Goal: Check status: Check status

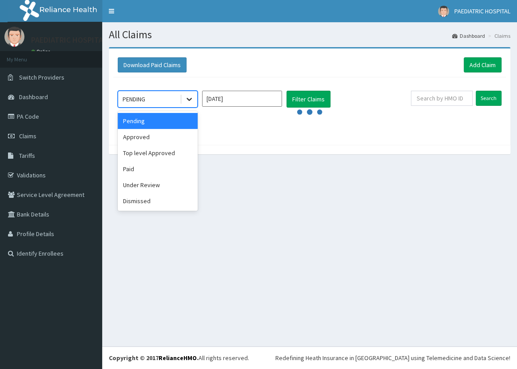
click at [189, 96] on icon at bounding box center [189, 99] width 9 height 9
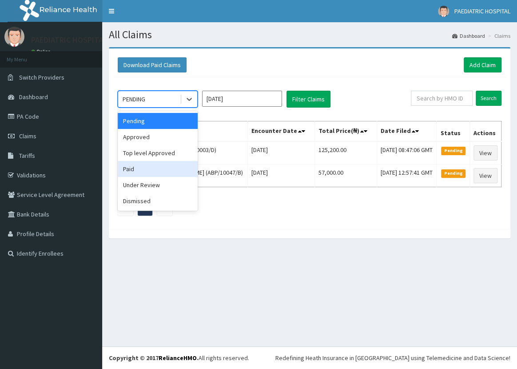
click at [199, 224] on div "option Paid focused, 4 of 6. 6 results available. Use Up and Down to choose opt…" at bounding box center [309, 150] width 393 height 147
click at [191, 98] on icon at bounding box center [189, 99] width 5 height 3
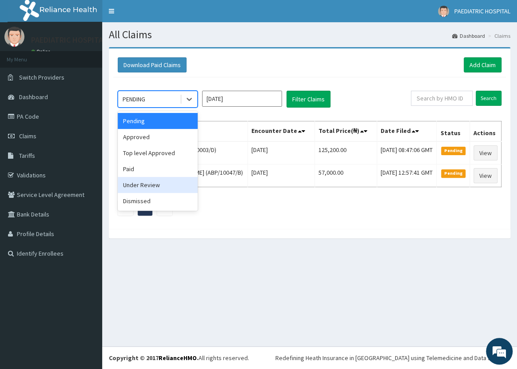
click at [150, 182] on div "Under Review" at bounding box center [158, 185] width 80 height 16
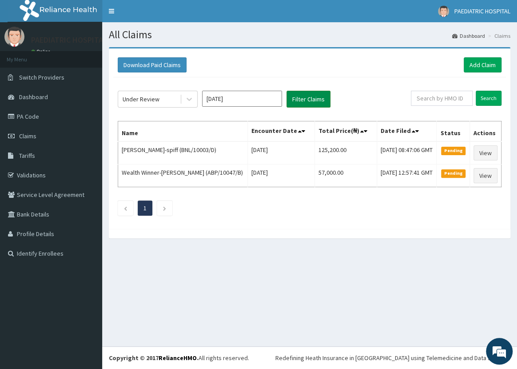
click at [295, 97] on button "Filter Claims" at bounding box center [309, 99] width 44 height 17
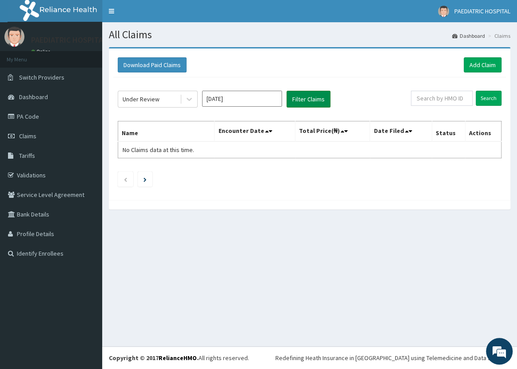
click at [303, 100] on button "Filter Claims" at bounding box center [309, 99] width 44 height 17
click at [191, 100] on icon at bounding box center [189, 99] width 9 height 9
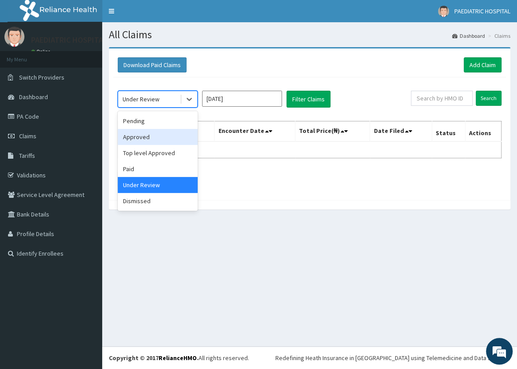
click at [147, 135] on div "Approved" at bounding box center [158, 137] width 80 height 16
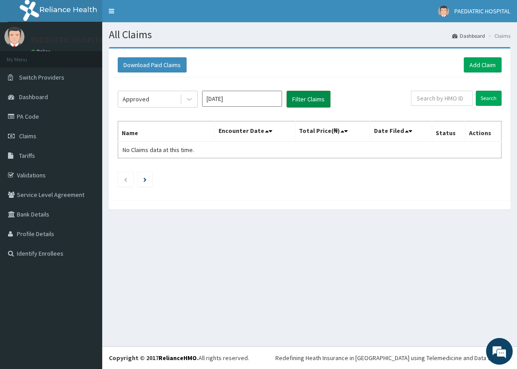
click at [299, 98] on button "Filter Claims" at bounding box center [309, 99] width 44 height 17
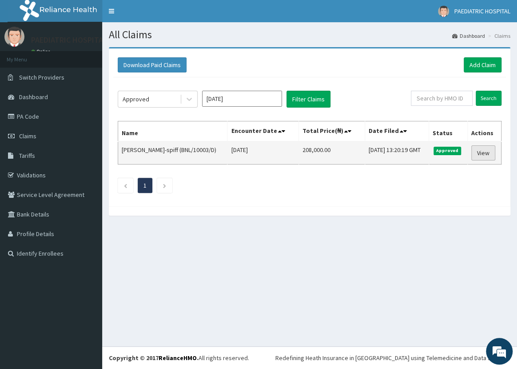
click at [482, 151] on link "View" at bounding box center [483, 152] width 24 height 15
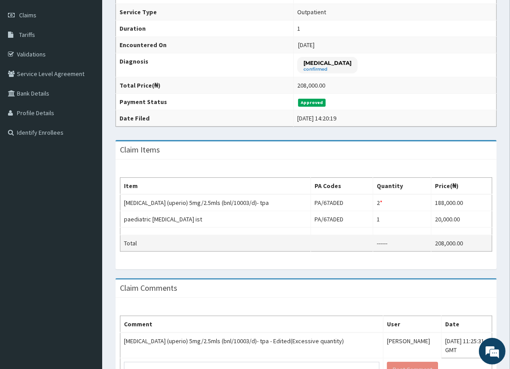
scroll to position [161, 0]
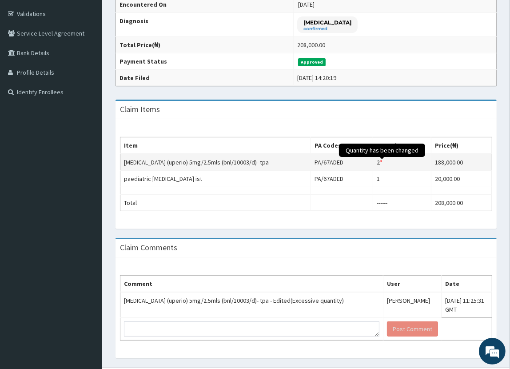
click at [386, 151] on span "Quantity has been changed" at bounding box center [382, 149] width 86 height 13
click at [384, 157] on span "Quantity has been changed" at bounding box center [382, 149] width 86 height 13
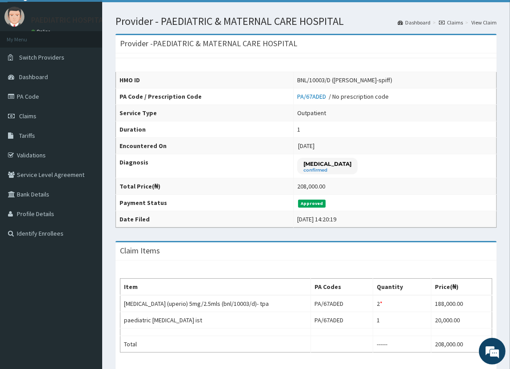
scroll to position [0, 0]
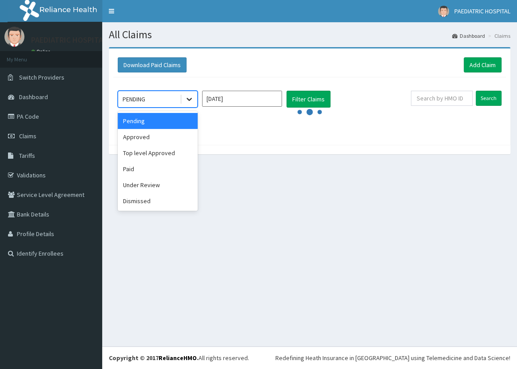
click at [191, 98] on icon at bounding box center [189, 99] width 5 height 3
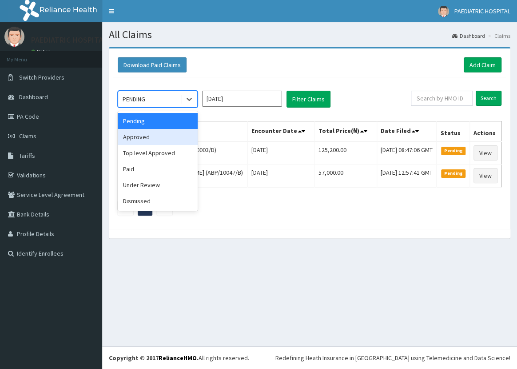
click at [149, 136] on div "Approved" at bounding box center [158, 137] width 80 height 16
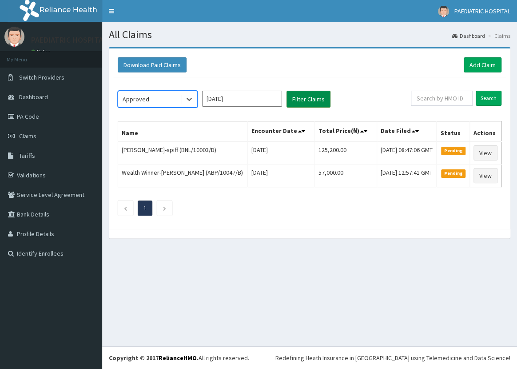
click at [312, 97] on button "Filter Claims" at bounding box center [309, 99] width 44 height 17
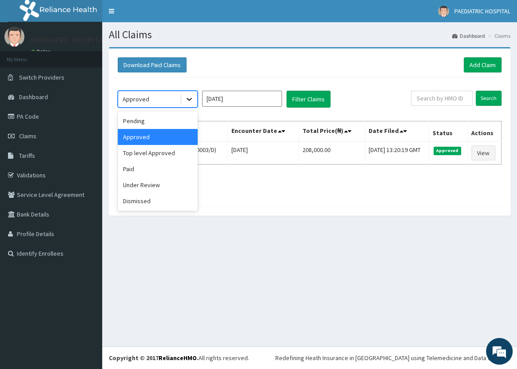
click at [191, 97] on icon at bounding box center [189, 99] width 9 height 9
click at [255, 98] on input "[DATE]" at bounding box center [242, 99] width 80 height 16
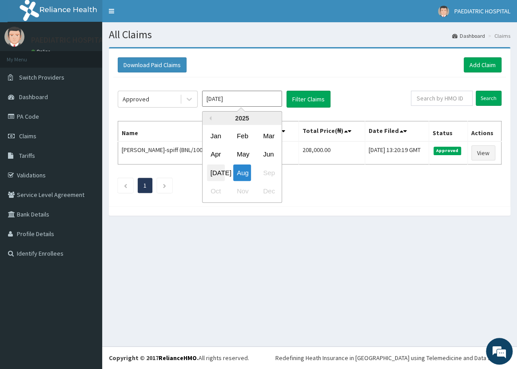
click at [214, 174] on div "[DATE]" at bounding box center [216, 172] width 18 height 16
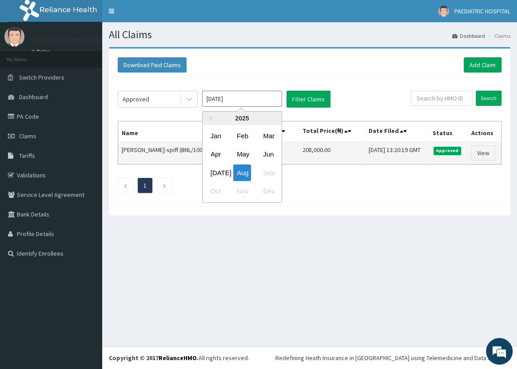
type input "[DATE]"
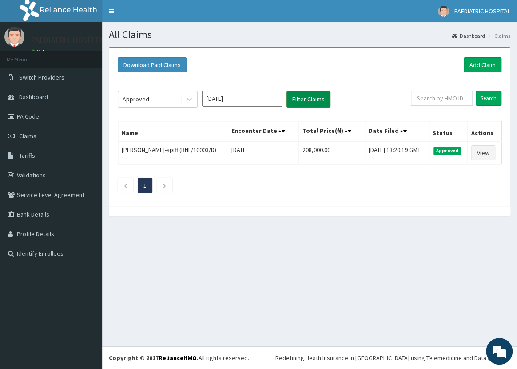
click at [316, 97] on button "Filter Claims" at bounding box center [309, 99] width 44 height 17
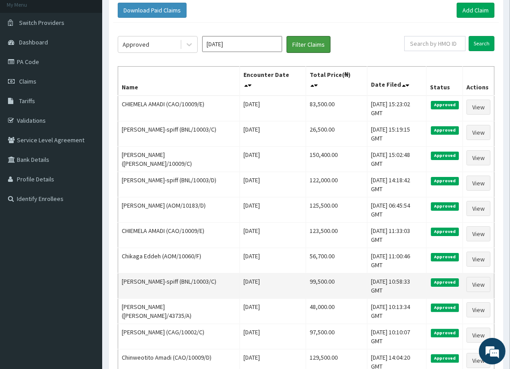
scroll to position [40, 0]
